Goal: Check status

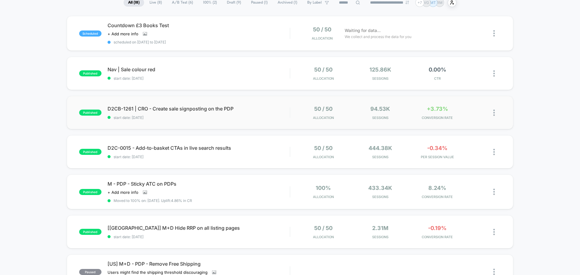
scroll to position [60, 0]
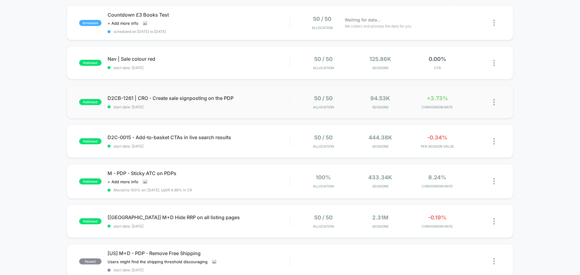
click at [265, 92] on div "published D2CB-1261 | CRO - Create sale signposting on the PDP start date: [DAT…" at bounding box center [290, 101] width 447 height 33
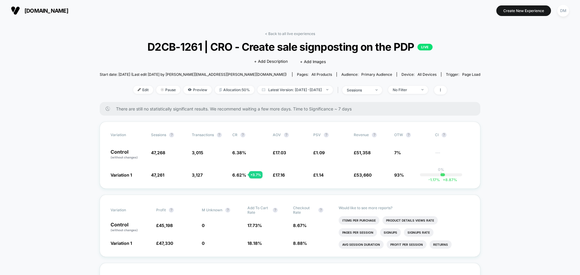
click at [28, 13] on span "[DOMAIN_NAME]" at bounding box center [46, 11] width 44 height 6
